Goal: Task Accomplishment & Management: Manage account settings

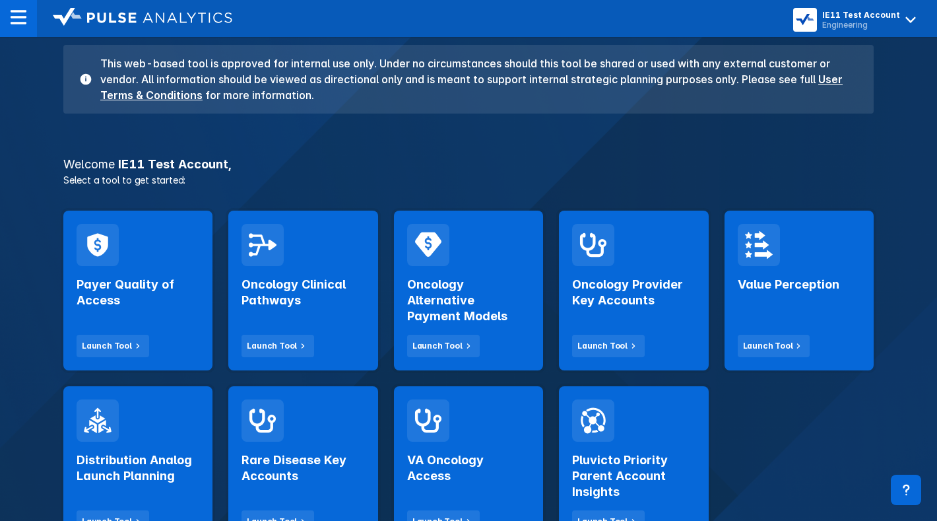
scroll to position [133, 0]
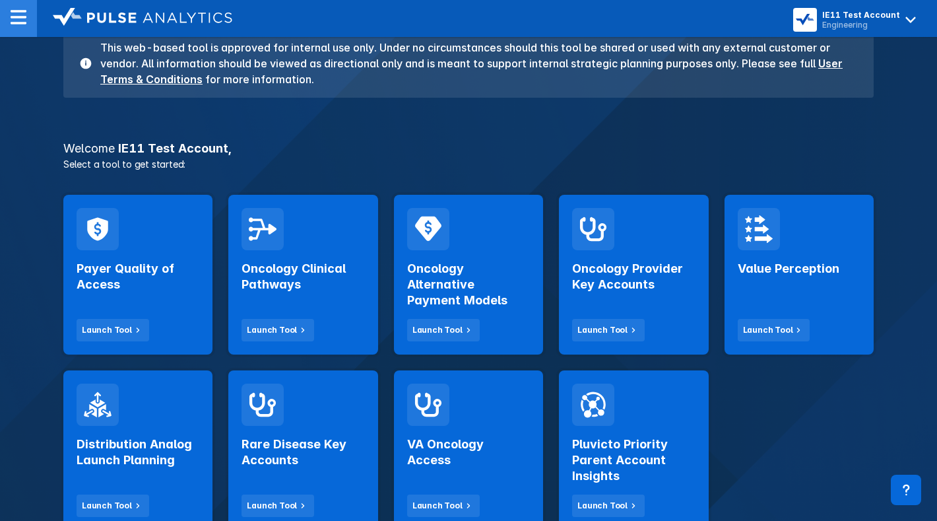
click at [18, 18] on img at bounding box center [19, 17] width 16 height 16
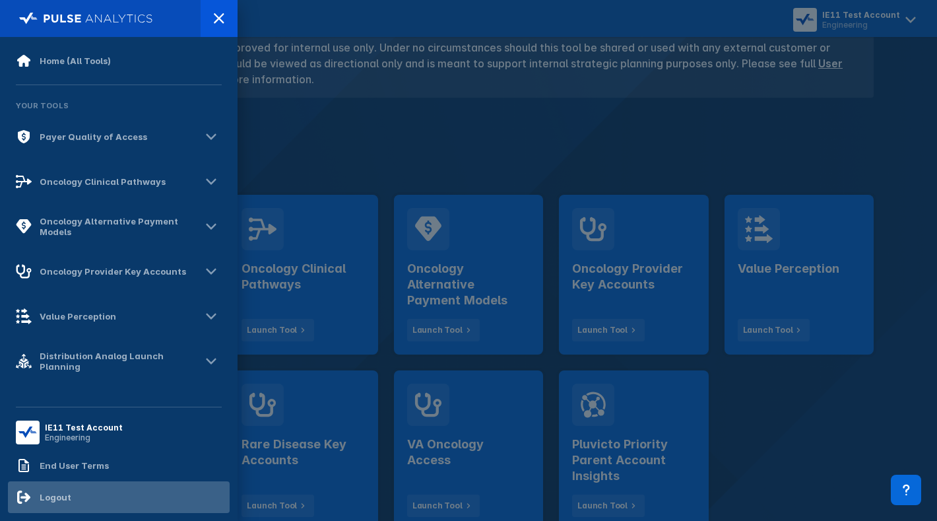
click at [53, 502] on div "Logout" at bounding box center [43, 497] width 55 height 16
